Goal: Navigation & Orientation: Find specific page/section

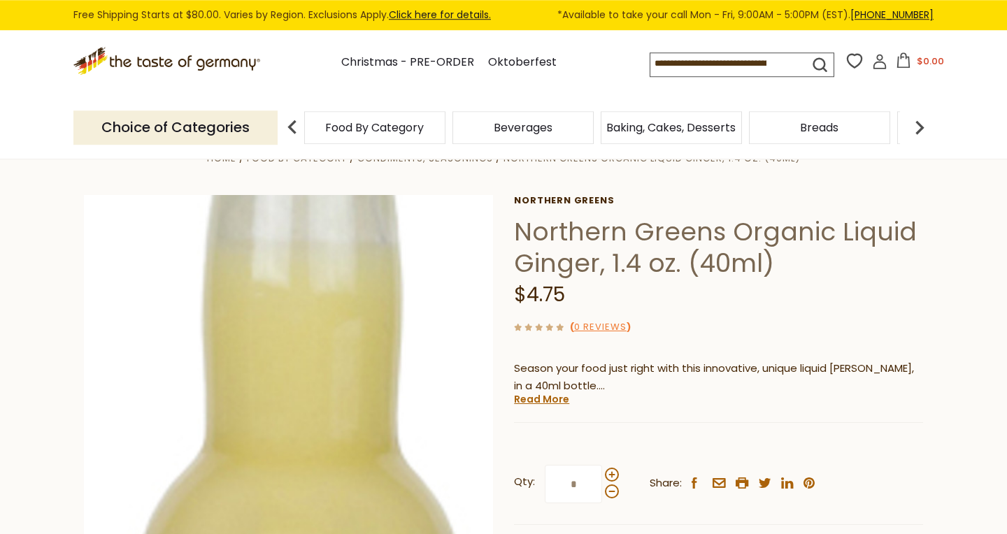
scroll to position [36, 0]
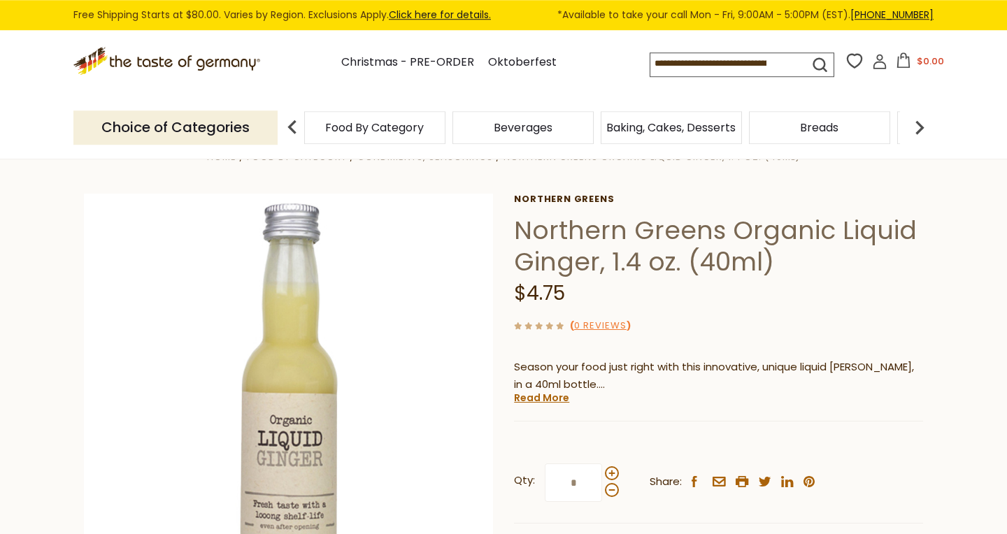
click at [667, 122] on span "Baking, Cakes, Desserts" at bounding box center [670, 127] width 129 height 10
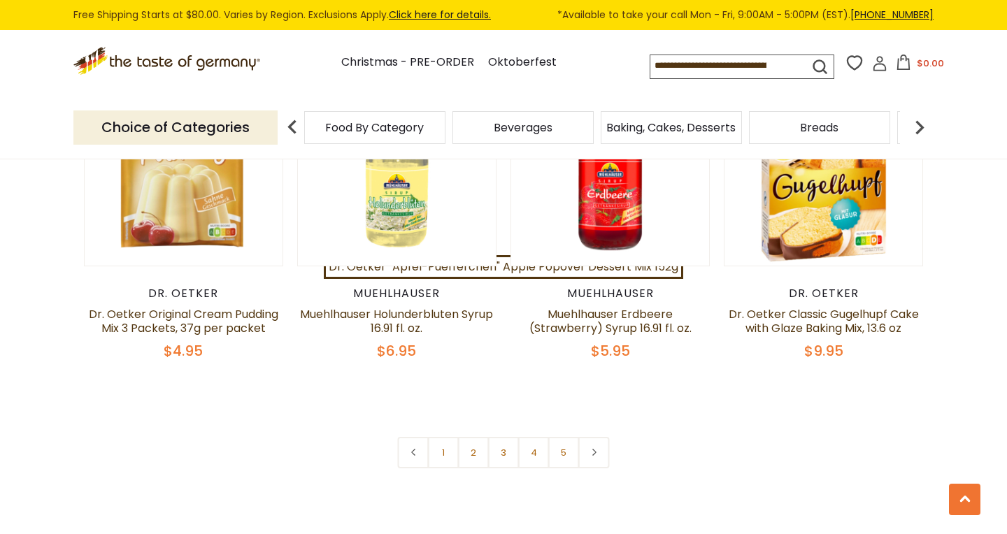
scroll to position [3232, 0]
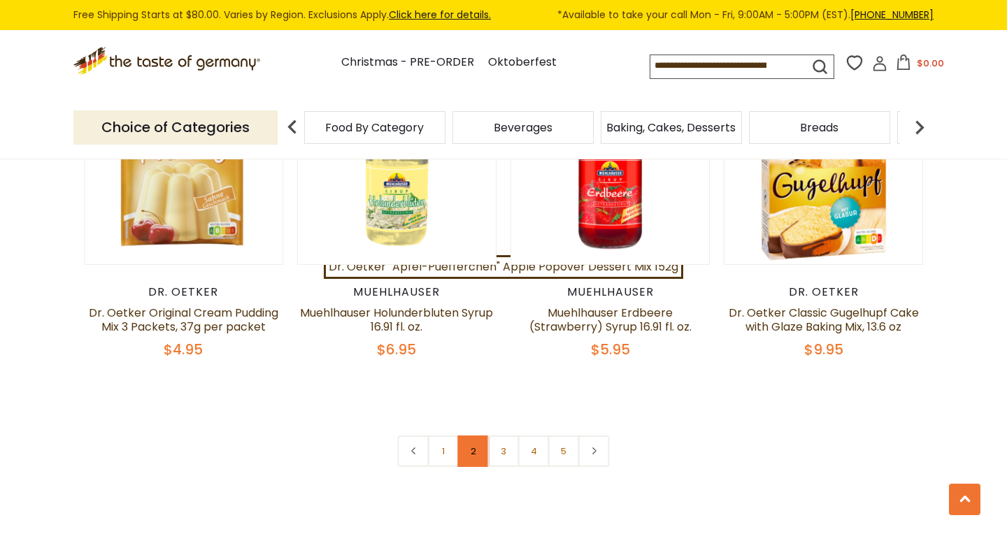
click at [469, 439] on link "2" at bounding box center [473, 451] width 31 height 31
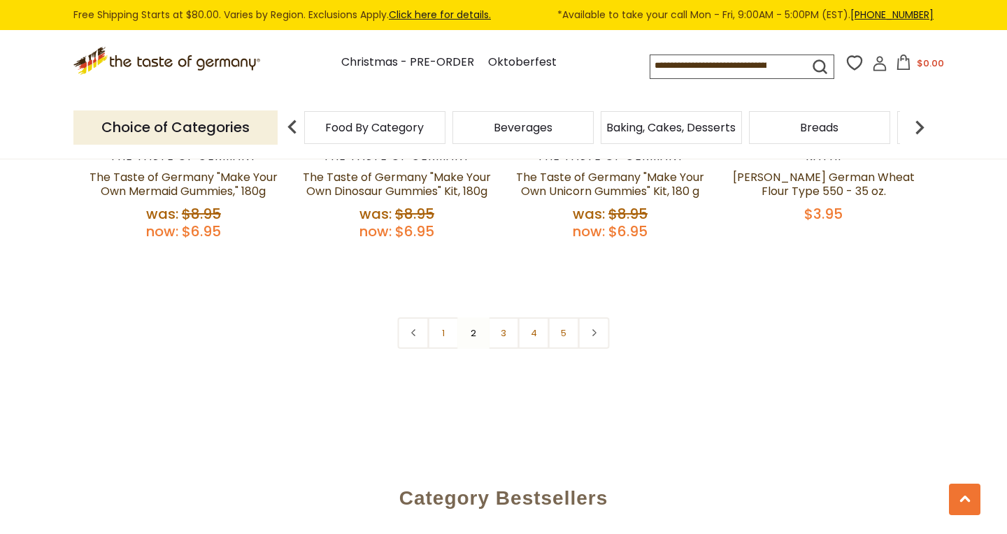
scroll to position [3402, 0]
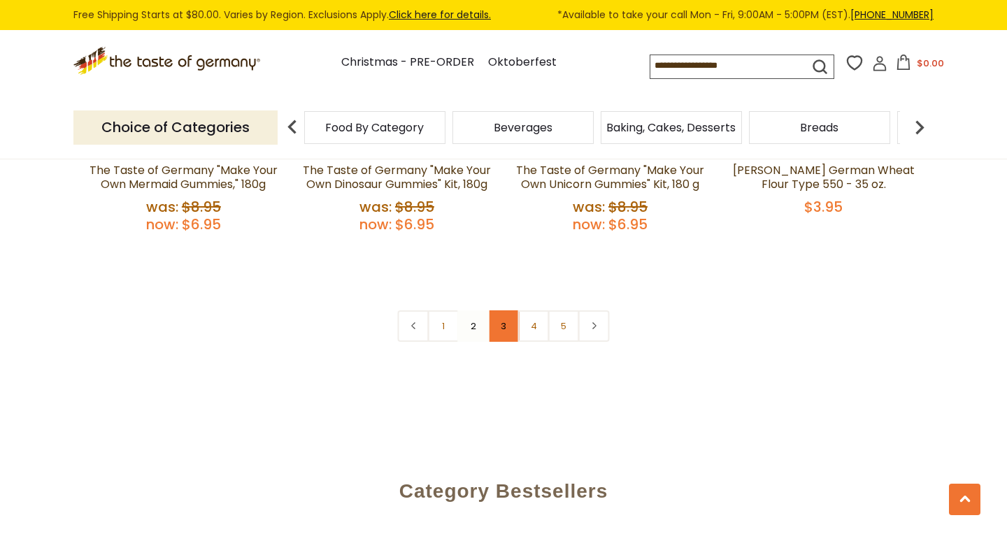
click at [502, 311] on link "3" at bounding box center [503, 326] width 31 height 31
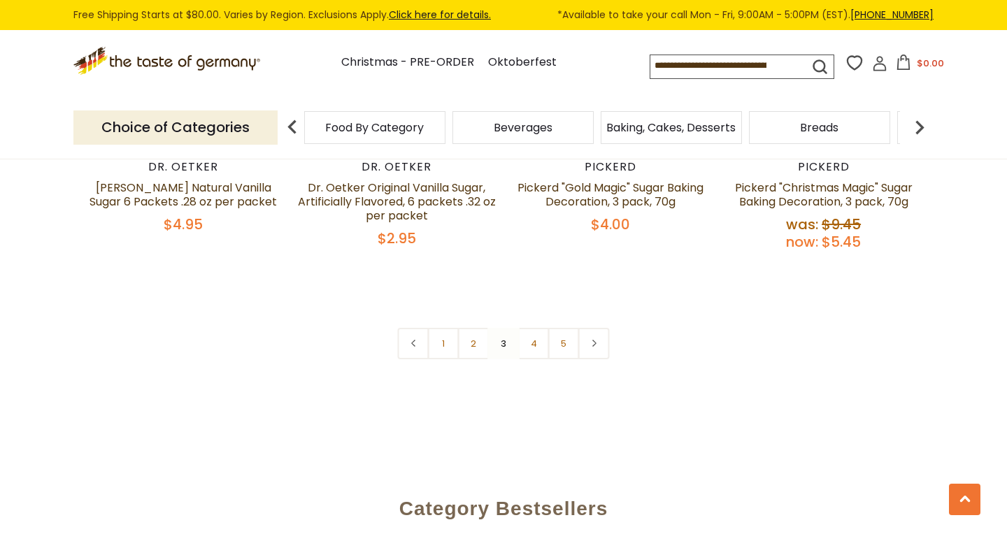
scroll to position [3341, 0]
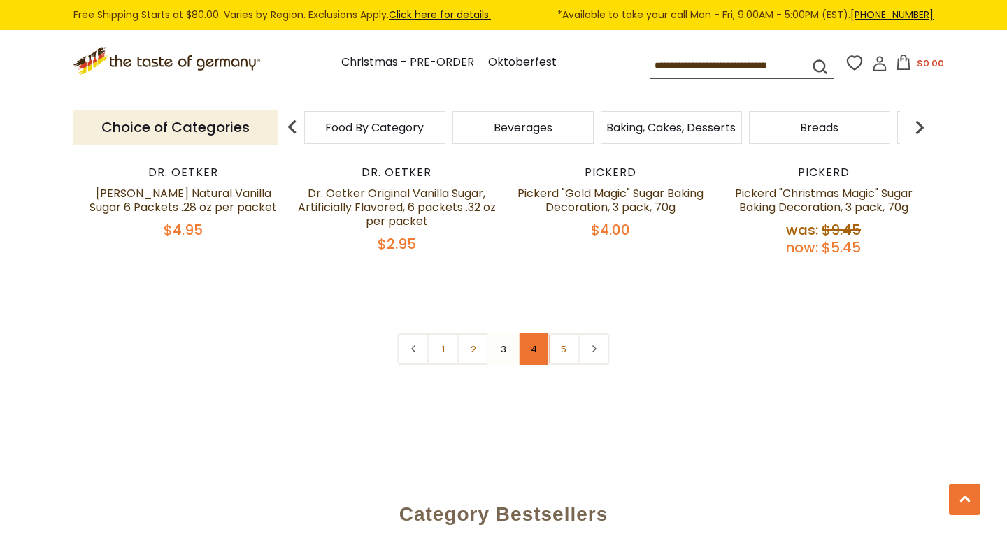
click at [534, 352] on link "4" at bounding box center [533, 349] width 31 height 31
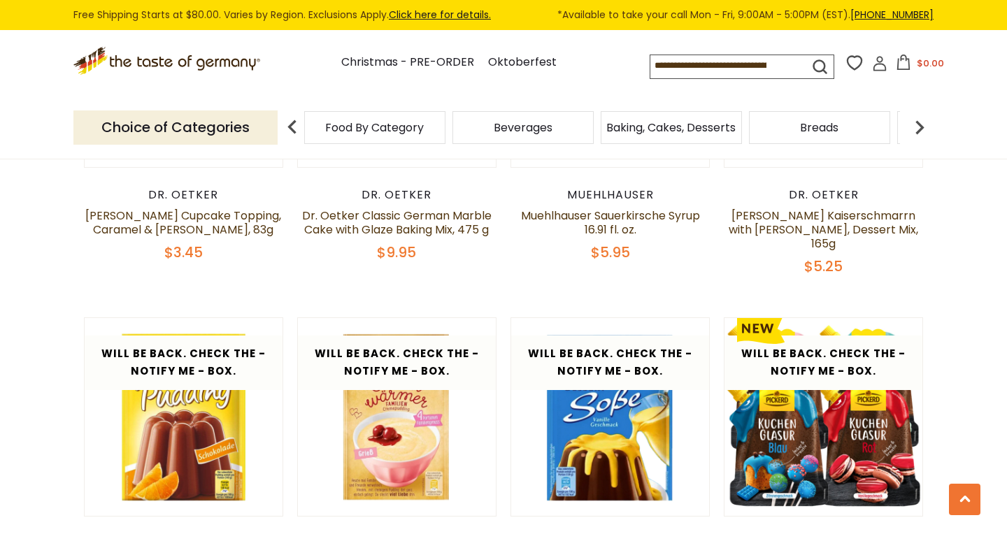
scroll to position [0, 0]
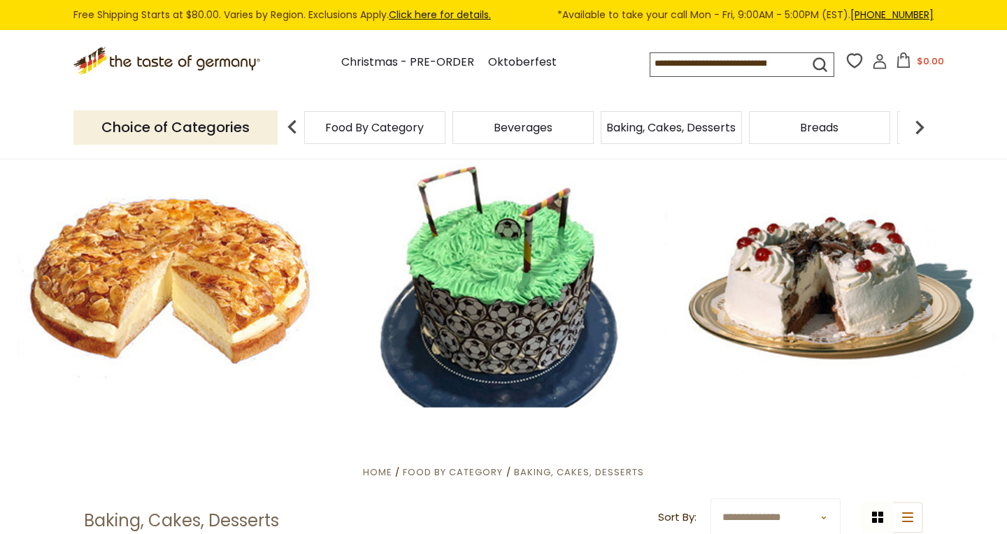
click at [295, 120] on img at bounding box center [292, 127] width 28 height 28
click at [288, 122] on img at bounding box center [292, 127] width 28 height 28
click at [340, 124] on span "Food By Category" at bounding box center [374, 127] width 99 height 10
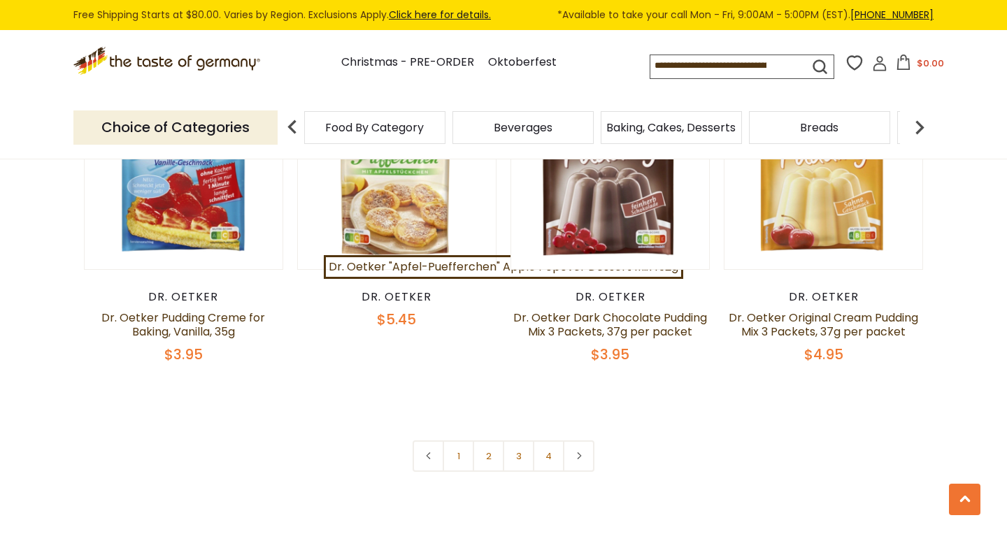
scroll to position [3012, 0]
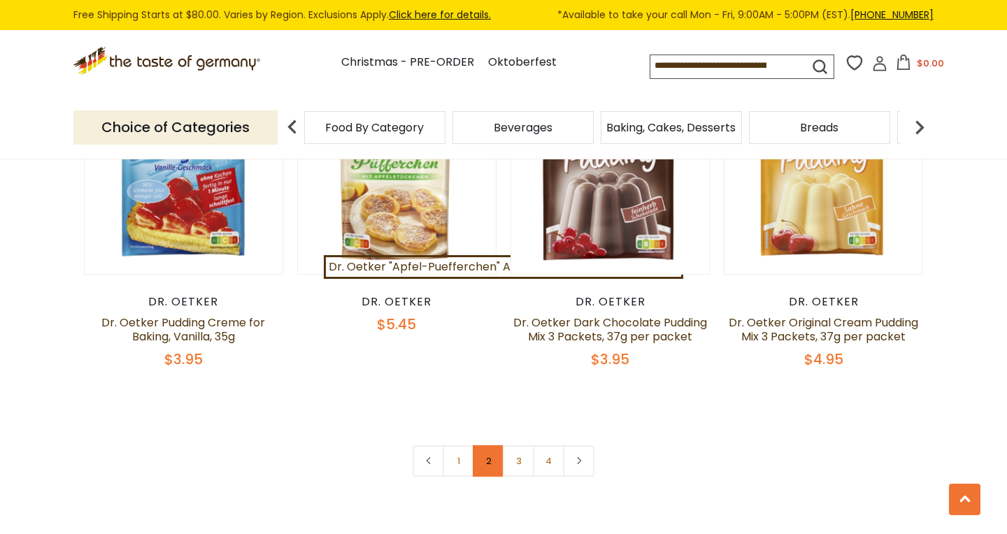
click at [486, 446] on link "2" at bounding box center [488, 461] width 31 height 31
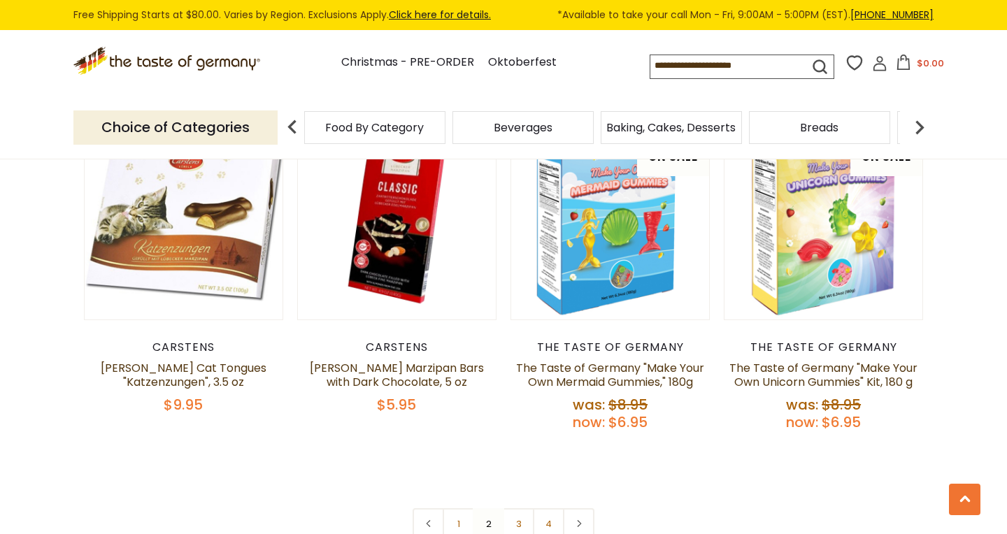
scroll to position [3062, 0]
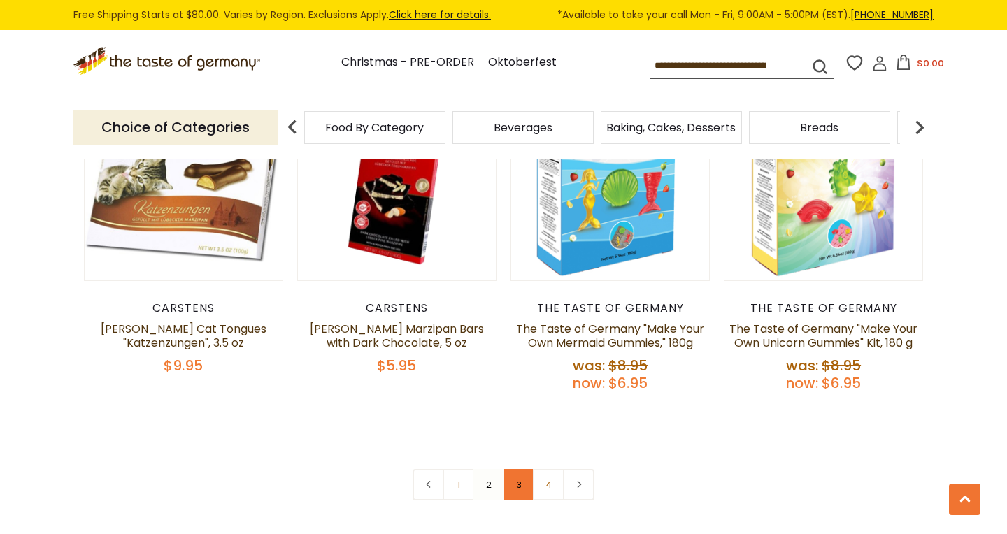
click at [520, 469] on link "3" at bounding box center [518, 484] width 31 height 31
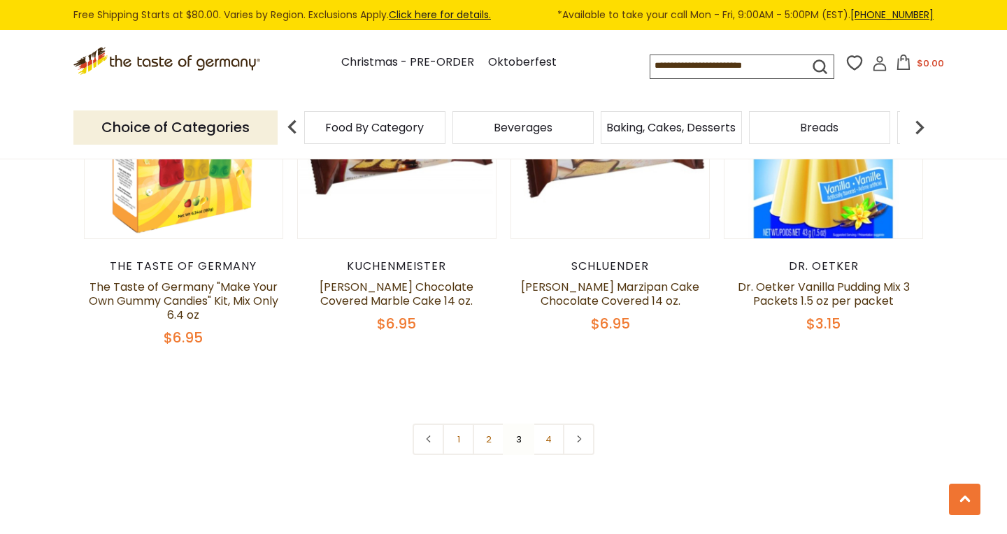
scroll to position [3059, 0]
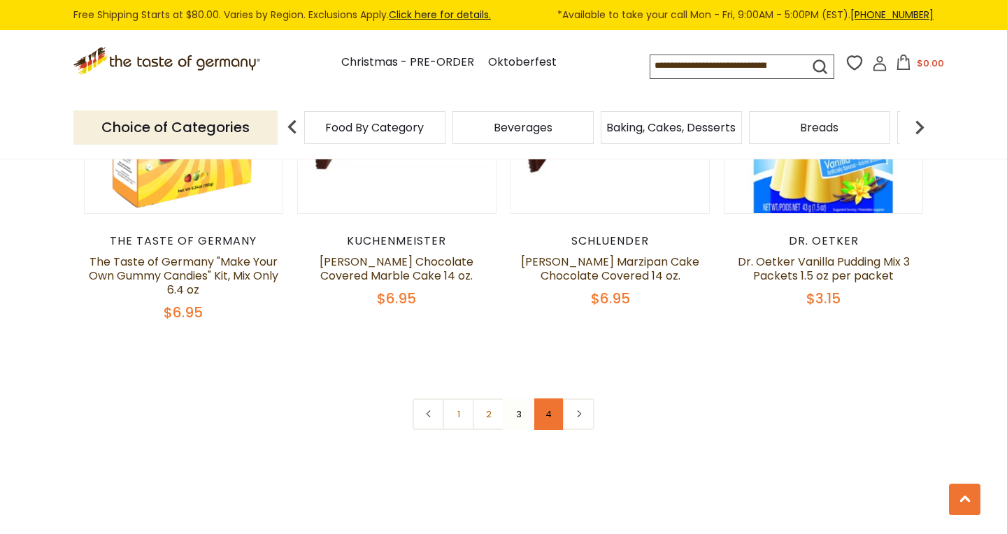
click at [548, 399] on link "4" at bounding box center [548, 414] width 31 height 31
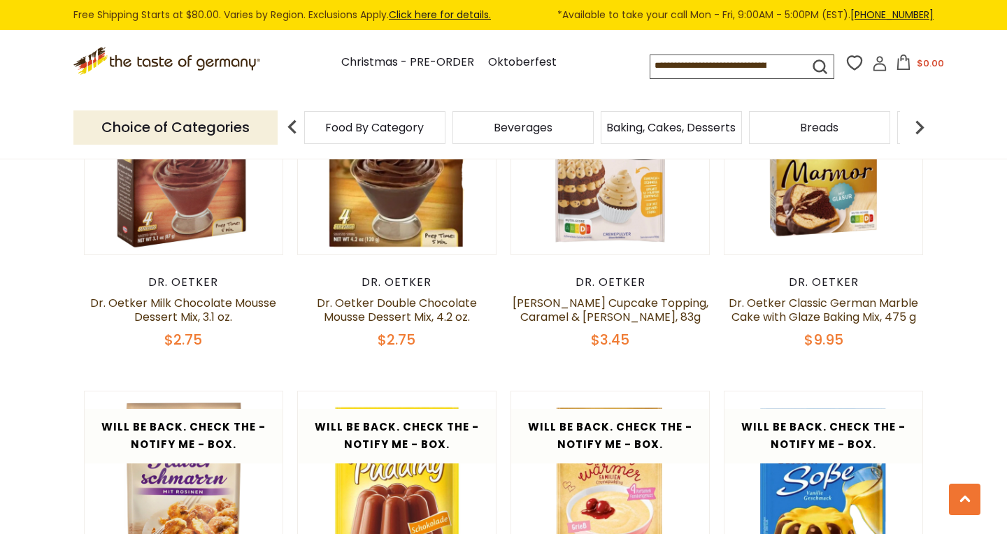
scroll to position [553, 0]
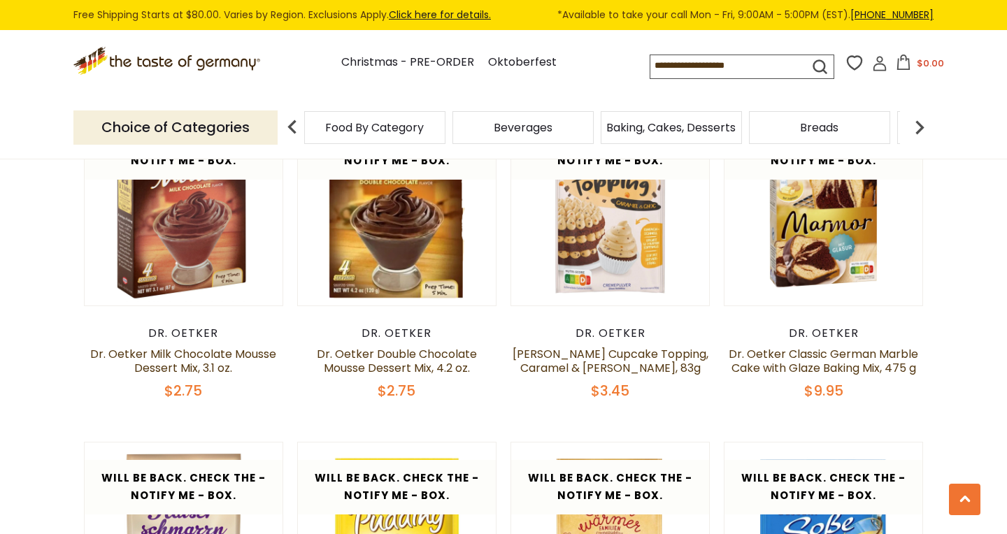
click at [918, 122] on img at bounding box center [920, 127] width 28 height 28
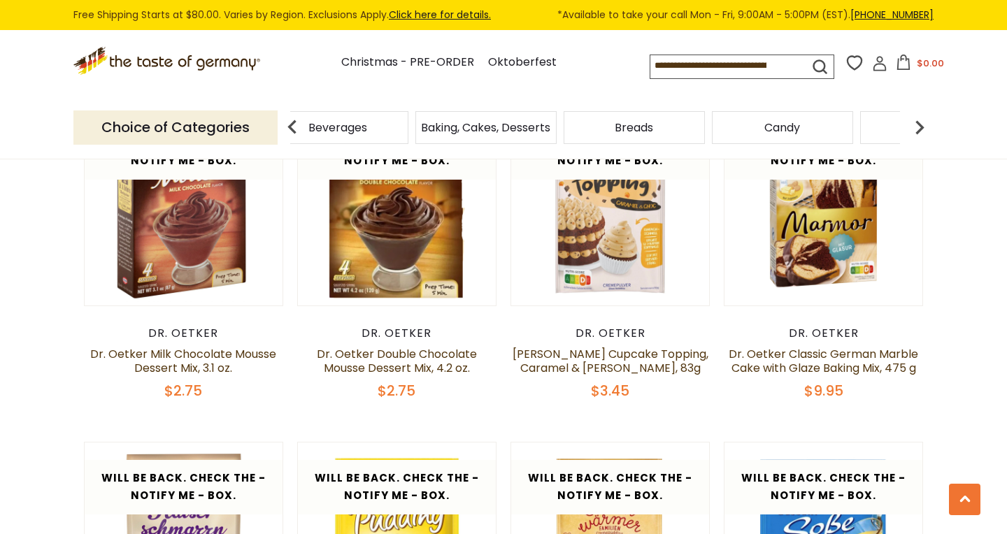
click at [918, 122] on img at bounding box center [920, 127] width 28 height 28
click at [916, 120] on img at bounding box center [920, 127] width 28 height 28
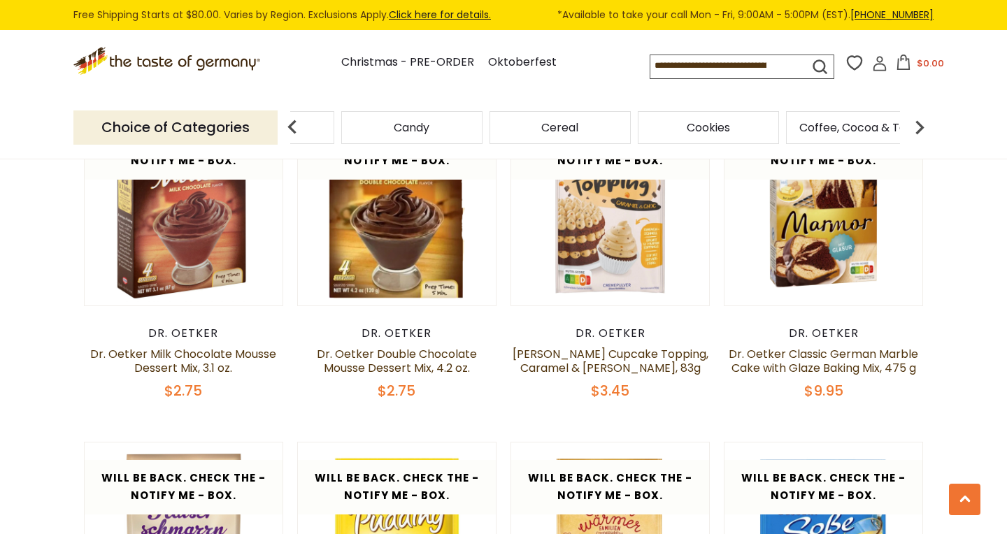
click at [922, 120] on img at bounding box center [920, 127] width 28 height 28
click at [368, 122] on span "Cereal" at bounding box center [374, 127] width 37 height 10
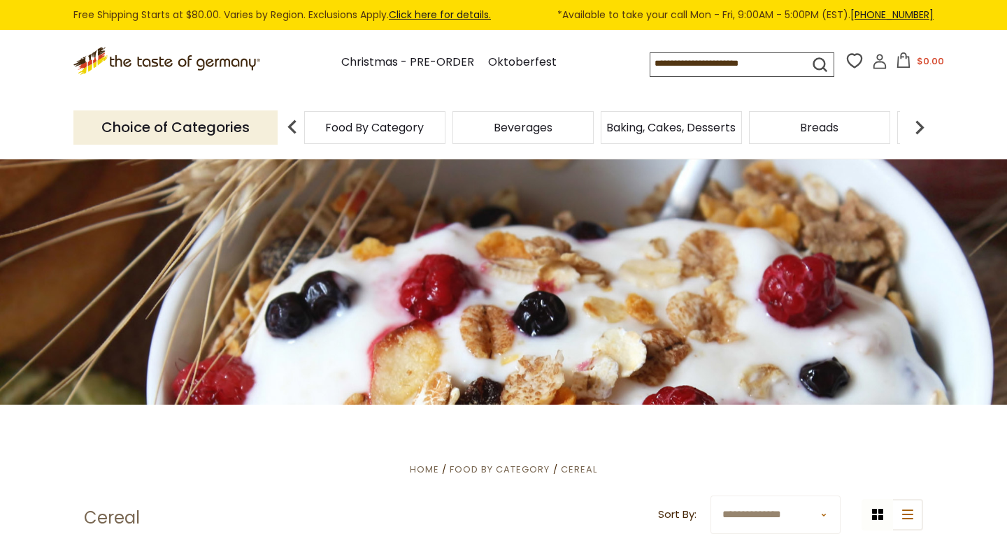
scroll to position [3, 0]
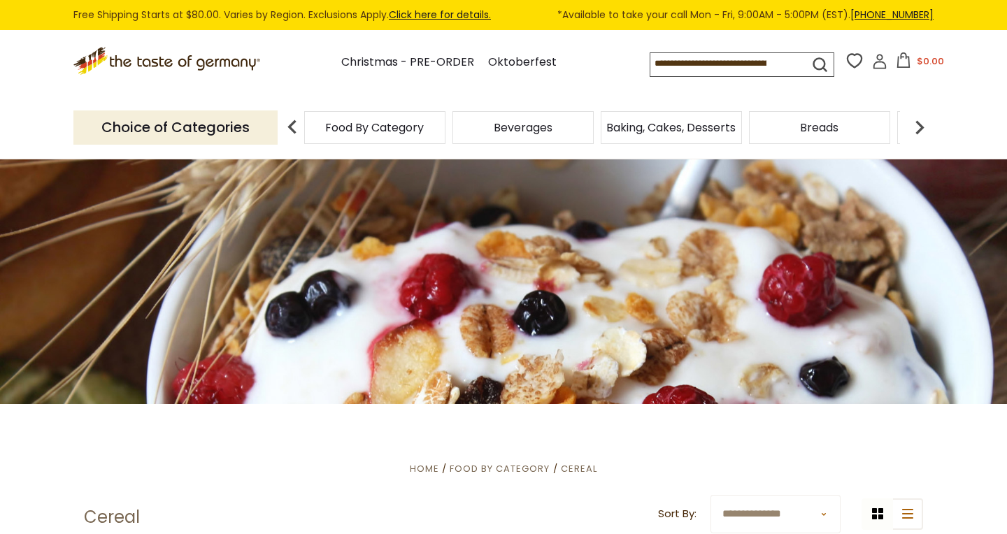
click at [834, 122] on span "Breads" at bounding box center [819, 127] width 38 height 10
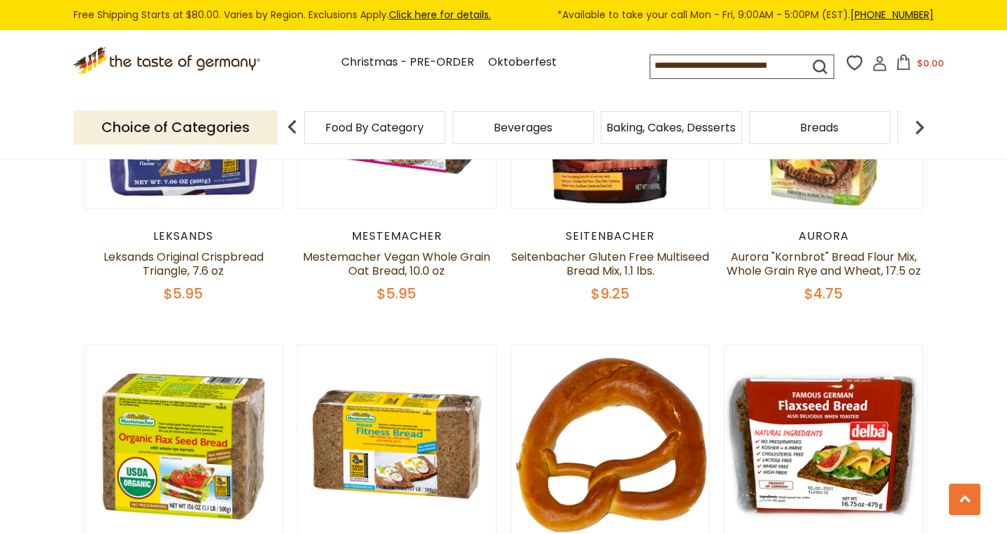
scroll to position [1162, 0]
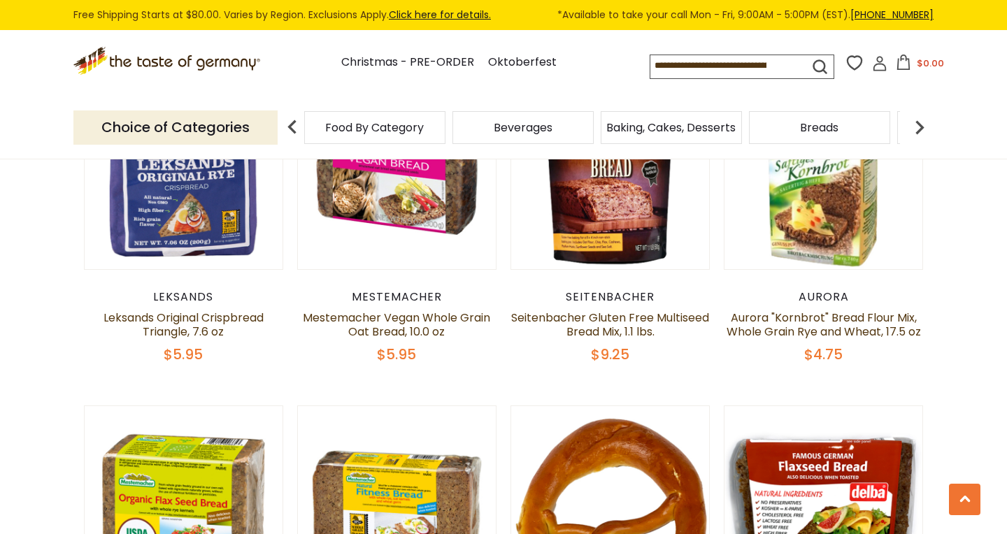
click at [664, 127] on span "Baking, Cakes, Desserts" at bounding box center [670, 127] width 129 height 10
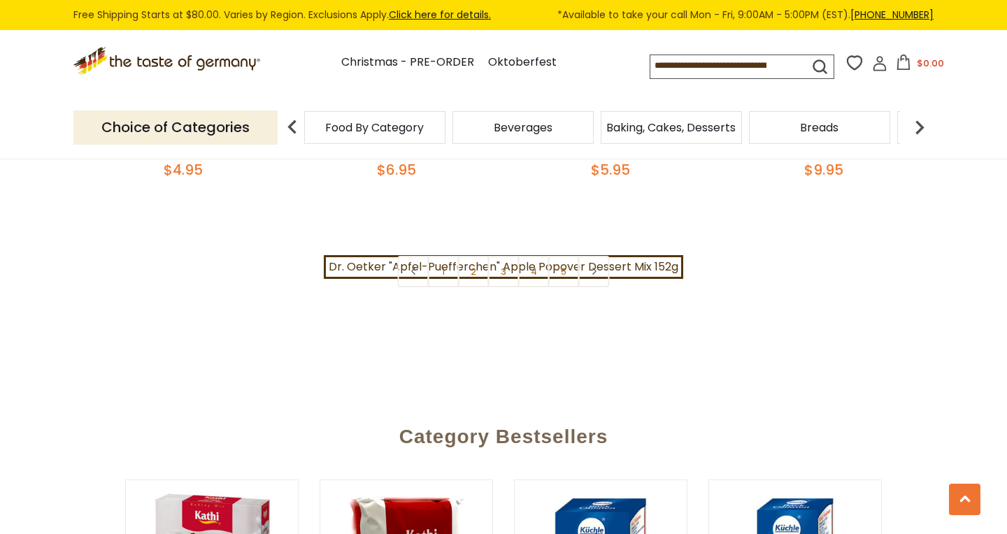
scroll to position [3421, 0]
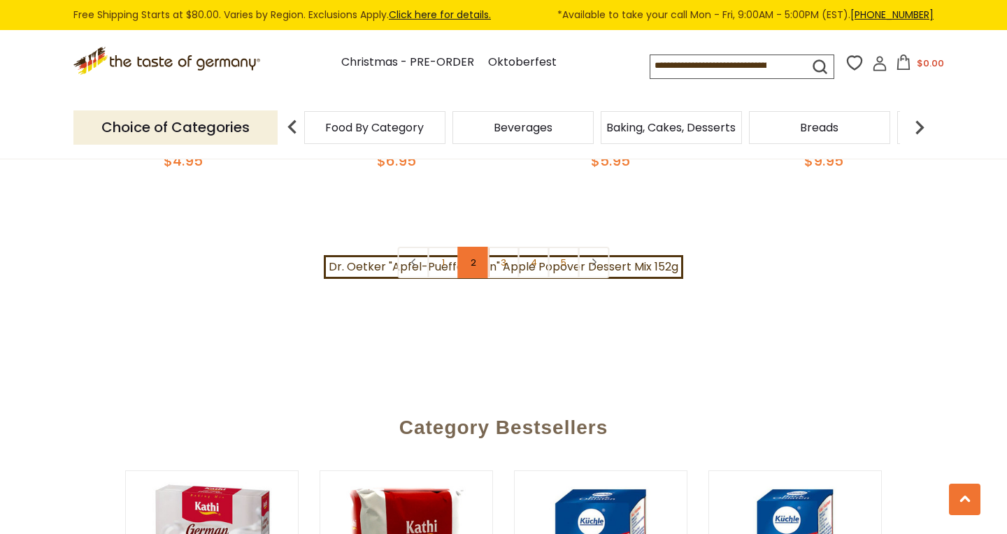
click at [473, 250] on link "2" at bounding box center [473, 262] width 31 height 31
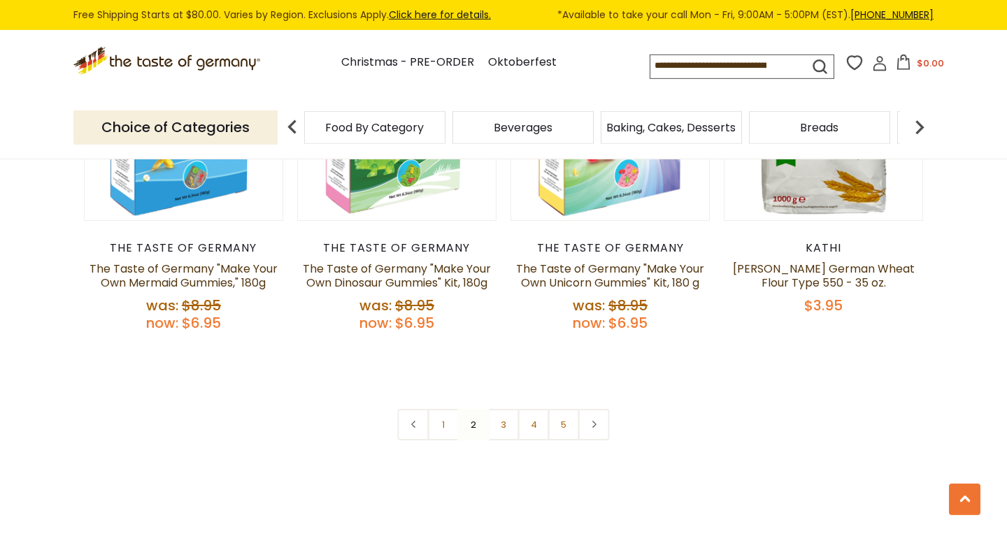
scroll to position [3272, 0]
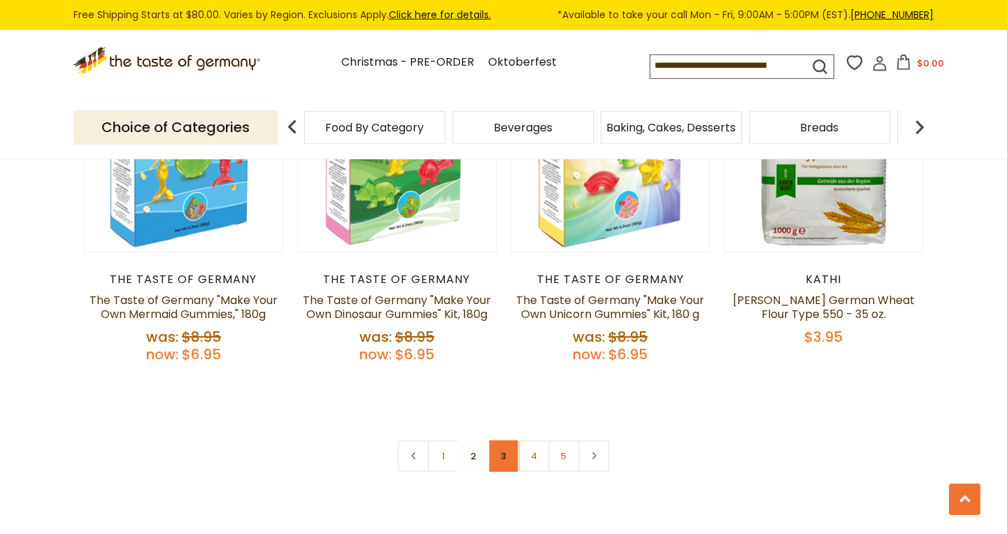
click at [502, 441] on link "3" at bounding box center [503, 456] width 31 height 31
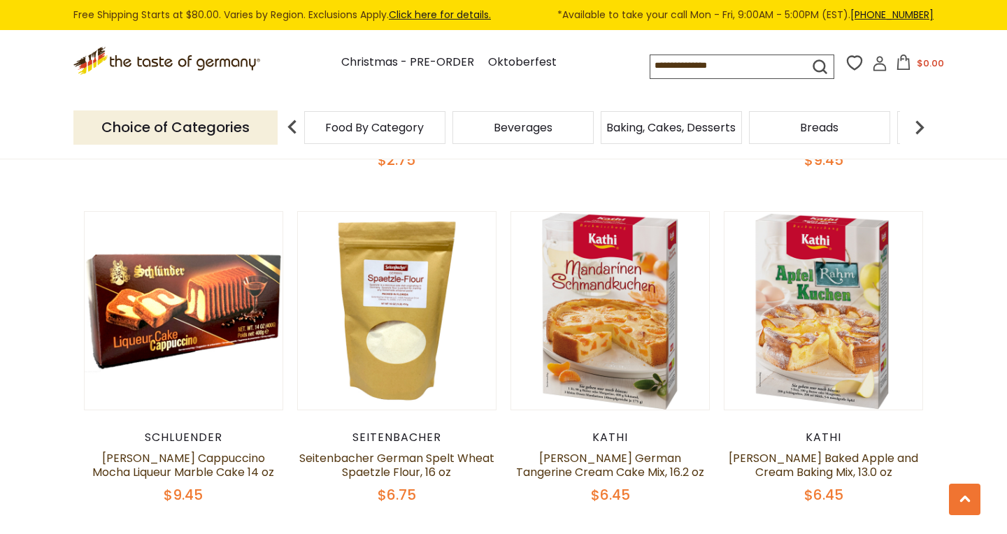
scroll to position [1039, 0]
